Goal: Task Accomplishment & Management: Manage account settings

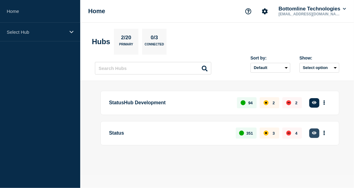
click at [316, 131] on icon "button" at bounding box center [314, 133] width 5 height 4
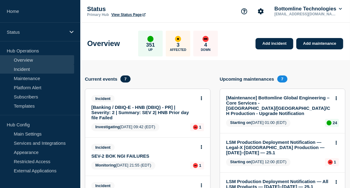
click at [23, 69] on link "Incident" at bounding box center [37, 68] width 74 height 9
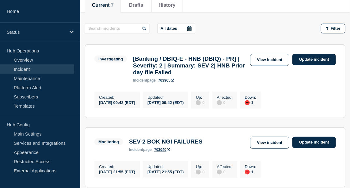
scroll to position [82, 0]
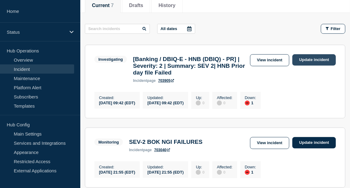
click at [319, 59] on link "Update incident" at bounding box center [313, 59] width 43 height 11
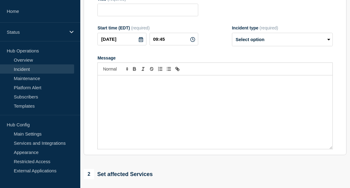
type input "[Banking / DBIQ-E - HNB (DBIQ) - PR] | Severity: 2 | Summary: SEV 2| HNB Prior …"
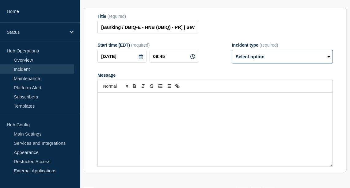
click at [289, 63] on select "Select option Investigating Identified Monitoring Resolved" at bounding box center [282, 56] width 101 height 13
click at [267, 34] on div "Title (required) [Banking / DBIQ-E - HNB (DBIQ) - PR] | Severity: 2 | Summary: …" at bounding box center [214, 24] width 235 height 20
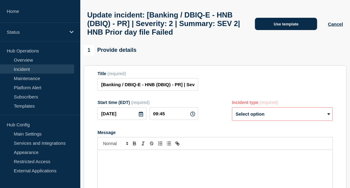
scroll to position [25, 0]
click at [293, 30] on button "Use template" at bounding box center [286, 24] width 62 height 12
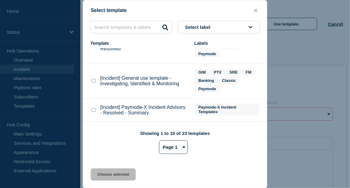
scroll to position [76, 0]
click at [91, 81] on div at bounding box center [93, 80] width 6 height 6
click at [93, 81] on checkbox"] "[Incident] General use template - Investigating, Identified & Monitoring checkb…" at bounding box center [94, 80] width 4 height 4
checkbox checkbox"] "true"
click at [115, 173] on button "Choose selected" at bounding box center [113, 174] width 45 height 12
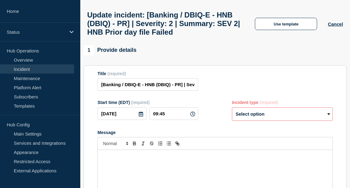
select select "investigating"
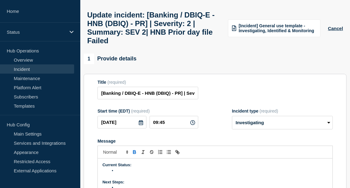
scroll to position [89, 0]
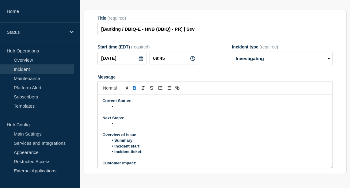
click at [131, 109] on li "Message" at bounding box center [217, 107] width 219 height 6
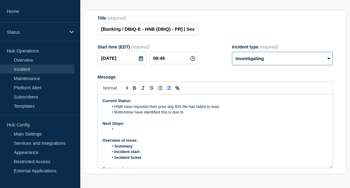
click at [259, 64] on select "Select option Investigating Identified Monitoring Resolved" at bounding box center [282, 58] width 101 height 13
select select "identified"
click at [232, 58] on select "Select option Investigating Identified Monitoring Resolved" at bounding box center [282, 58] width 101 height 13
click at [191, 115] on li "Bottomline have identified this is due to" at bounding box center [217, 112] width 219 height 6
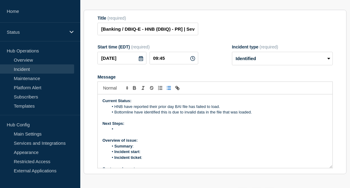
click at [130, 132] on li "Message" at bounding box center [217, 129] width 219 height 6
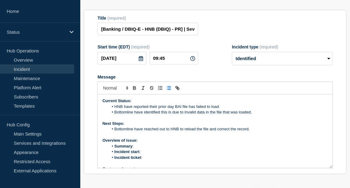
click at [140, 149] on li "Summary :" at bounding box center [217, 146] width 219 height 6
click at [147, 154] on li "Incident start :" at bounding box center [217, 152] width 219 height 6
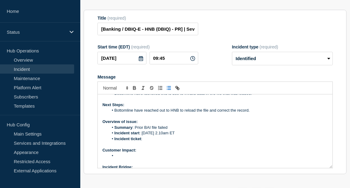
click at [154, 141] on li "Incident ticket :" at bounding box center [217, 139] width 219 height 6
click at [125, 153] on p "Customer Impact:" at bounding box center [214, 150] width 225 height 6
click at [116, 158] on li "Message" at bounding box center [217, 156] width 219 height 6
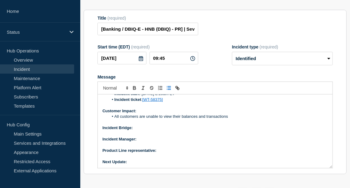
scroll to position [57, 0]
click at [160, 131] on p "Incident Bridge:" at bounding box center [214, 129] width 225 height 6
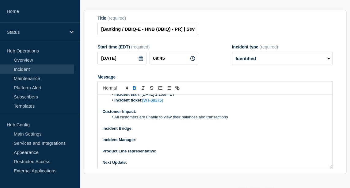
click at [136, 91] on button "Toggle bold text" at bounding box center [134, 87] width 9 height 7
click at [149, 142] on p "Incident Manager:" at bounding box center [214, 140] width 225 height 6
click at [134, 91] on icon "Toggle bold text" at bounding box center [135, 88] width 6 height 6
click at [167, 154] on p "Product Line representative:" at bounding box center [214, 151] width 225 height 6
drag, startPoint x: 185, startPoint y: 156, endPoint x: 157, endPoint y: 158, distance: 27.9
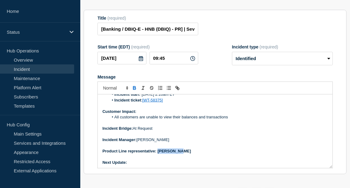
click at [157, 154] on p "Product Line representative: [PERSON_NAME]" at bounding box center [214, 151] width 225 height 6
click at [136, 91] on icon "Toggle bold text" at bounding box center [135, 88] width 6 height 6
click at [137, 168] on div "Current Status: HNB have reported their prior day BAI file has failed to load. …" at bounding box center [215, 130] width 235 height 73
click at [134, 91] on icon "Toggle bold text" at bounding box center [135, 88] width 6 height 6
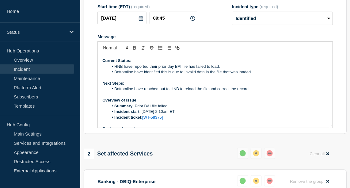
scroll to position [0, 0]
drag, startPoint x: 250, startPoint y: 77, endPoint x: 121, endPoint y: 78, distance: 129.5
click at [119, 75] on li "Bottomline have identified this is due to invalid data in the file that was loa…" at bounding box center [217, 72] width 219 height 6
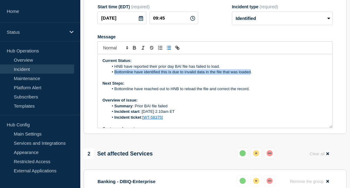
drag, startPoint x: 115, startPoint y: 77, endPoint x: 251, endPoint y: 79, distance: 136.0
click at [251, 75] on li "Bottomline have identified this is due to invalid data in the file that was loa…" at bounding box center [217, 72] width 219 height 6
copy li "Bottomline have identified this is due to invalid data in the file that was loa…"
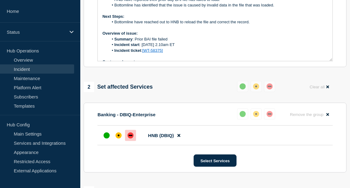
scroll to position [196, 0]
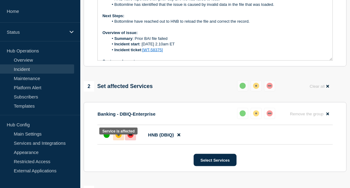
click at [119, 138] on div "affected" at bounding box center [118, 135] width 6 height 6
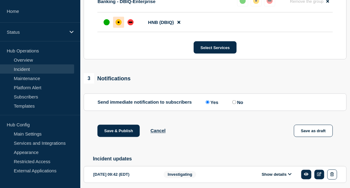
scroll to position [309, 0]
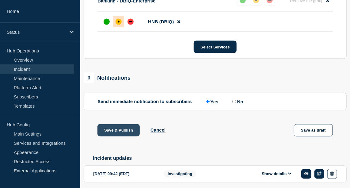
click at [125, 136] on button "Save & Publish" at bounding box center [118, 130] width 42 height 12
